Goal: Task Accomplishment & Management: Complete application form

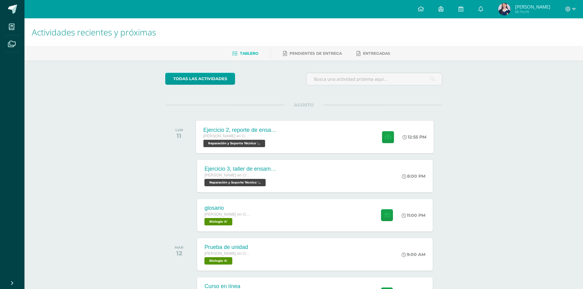
click at [308, 131] on div "Ejercicio 2, reporte de ensamblaje [PERSON_NAME] en Ciencias y Letras con Orien…" at bounding box center [315, 137] width 238 height 33
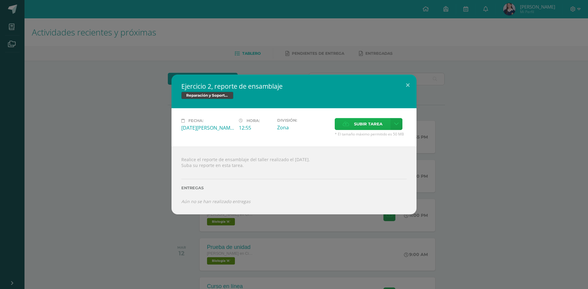
click at [351, 127] on label "Subir tarea" at bounding box center [363, 124] width 56 height 12
click at [0, 0] on input "Subir tarea" at bounding box center [0, 0] width 0 height 0
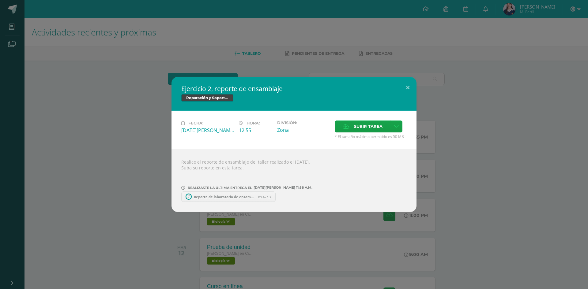
click at [233, 201] on link "Reporte de laboratorio de ensamblaje agosto.pdf 89.47KB" at bounding box center [228, 197] width 94 height 10
drag, startPoint x: 55, startPoint y: 45, endPoint x: 51, endPoint y: 43, distance: 5.2
click at [53, 46] on div "Ejercicio 2, reporte de ensamblaje Reparación y Soporte Técnico Fecha: [DATE][P…" at bounding box center [294, 144] width 588 height 289
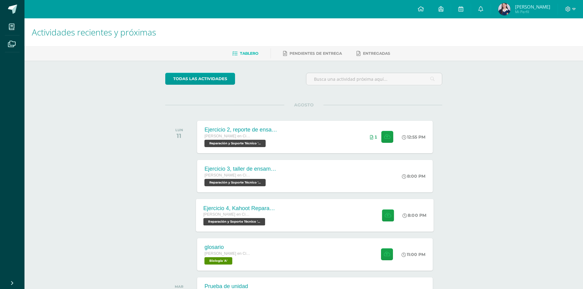
click at [340, 214] on div "Ejercicio 4, Kahoot Reparación [PERSON_NAME] en Ciencias y Letras con Orientaci…" at bounding box center [315, 215] width 238 height 33
click at [299, 214] on div "Ejercicio 4, Kahoot Reparación [PERSON_NAME] en Ciencias y Letras con Orientaci…" at bounding box center [315, 215] width 238 height 33
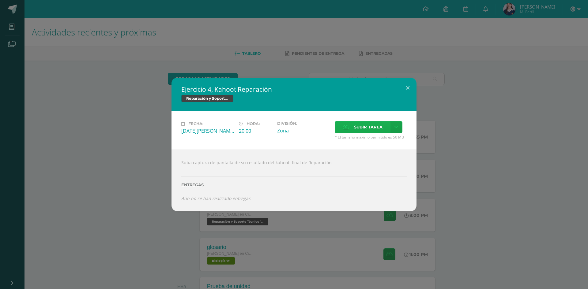
click at [352, 128] on label "Subir tarea" at bounding box center [363, 127] width 56 height 12
click at [0, 0] on input "Subir tarea" at bounding box center [0, 0] width 0 height 0
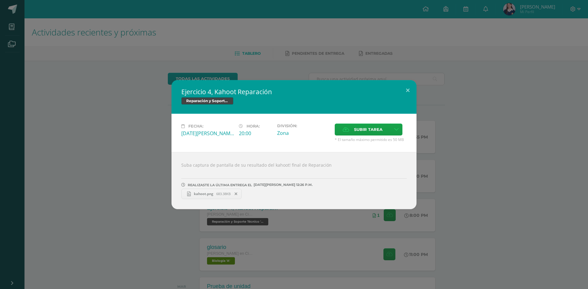
click at [480, 114] on div "Ejercicio 4, Kahoot Reparación Reparación y Soporte Técnico Fecha: [DATE][PERSO…" at bounding box center [293, 144] width 583 height 129
